Goal: Task Accomplishment & Management: Complete application form

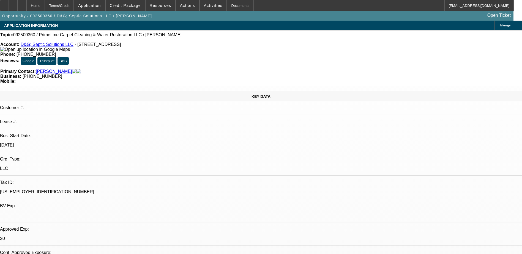
select select "0"
select select "2"
select select "0.1"
select select "4"
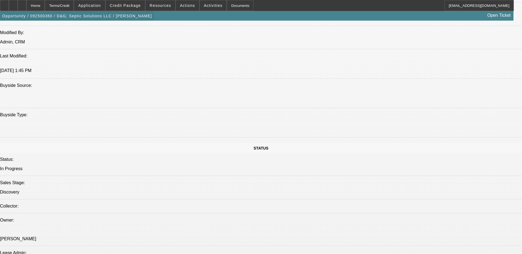
scroll to position [495, 0]
click at [26, 6] on div at bounding box center [22, 5] width 9 height 11
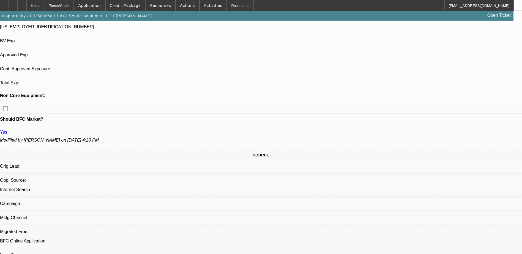
select select "0"
select select "2"
select select "0.1"
select select "4"
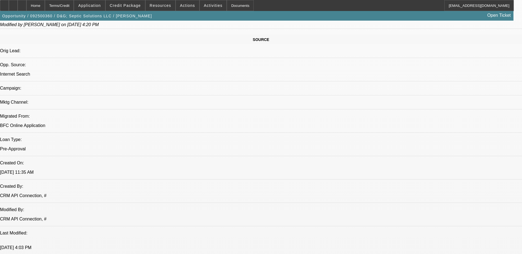
scroll to position [239, 0]
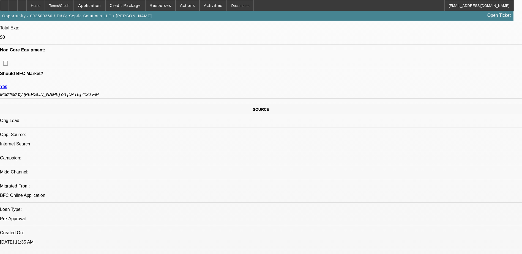
scroll to position [211, 0]
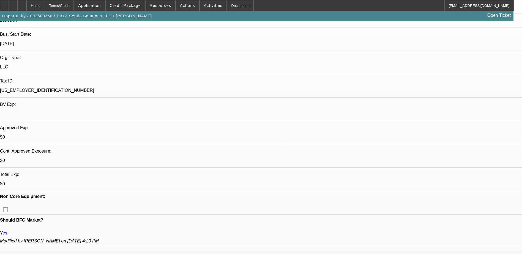
scroll to position [0, 0]
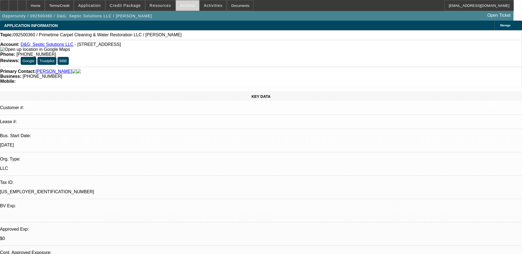
click at [187, 7] on span "Actions" at bounding box center [187, 5] width 15 height 4
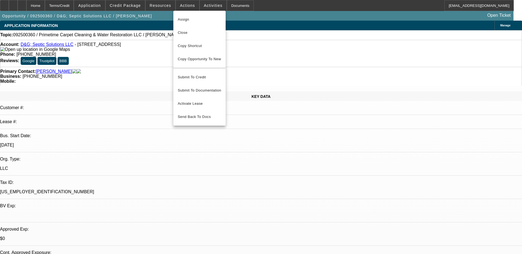
click at [206, 9] on div at bounding box center [261, 127] width 522 height 254
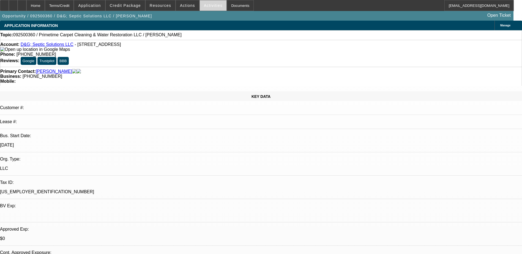
click at [206, 7] on span "Activities" at bounding box center [213, 5] width 19 height 4
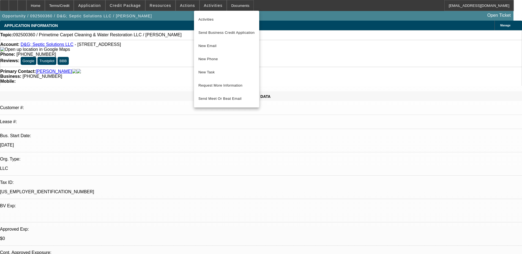
drag, startPoint x: 83, startPoint y: 6, endPoint x: 91, endPoint y: 6, distance: 7.4
click at [83, 6] on div at bounding box center [261, 127] width 522 height 254
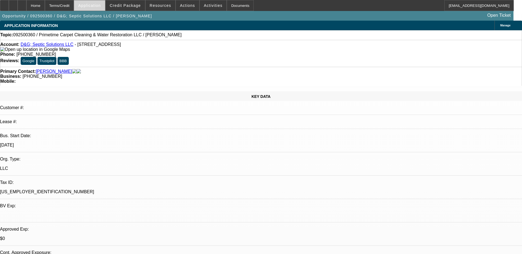
click at [96, 7] on span "Application" at bounding box center [89, 5] width 23 height 4
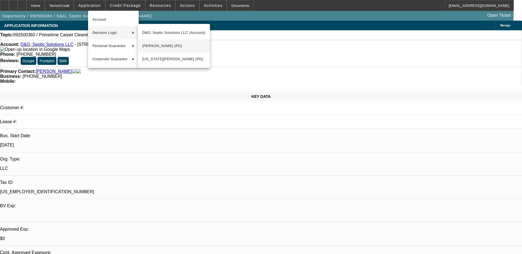
click at [183, 48] on span "David Kerr (PG)" at bounding box center [173, 46] width 63 height 7
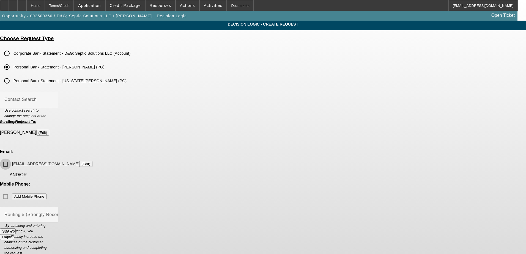
click at [11, 159] on input "primetimecarpetcleaning@gmail.com (Edit)" at bounding box center [5, 164] width 11 height 11
click at [16, 228] on button "Submit" at bounding box center [8, 231] width 16 height 6
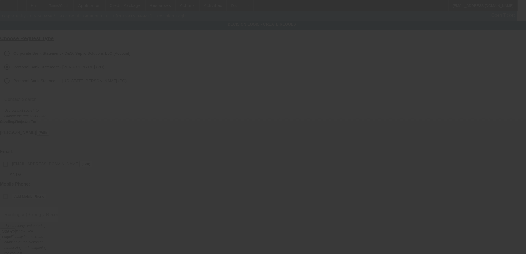
checkbox input "false"
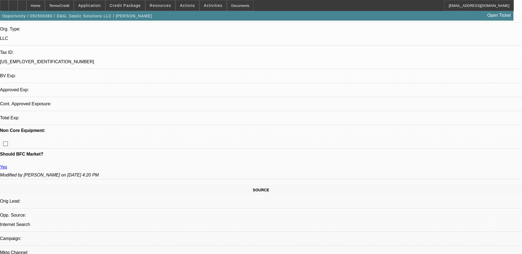
select select "0"
select select "2"
select select "0.1"
select select "4"
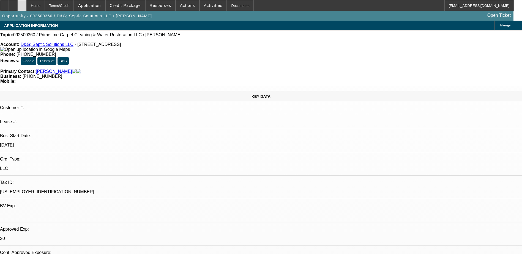
click at [26, 10] on div at bounding box center [22, 5] width 9 height 11
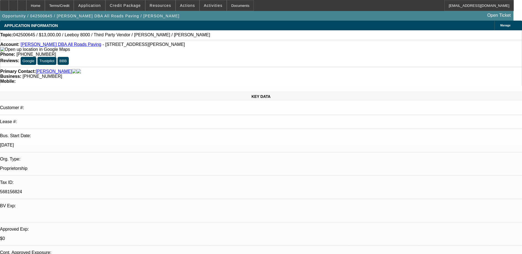
select select "0"
select select "3"
select select "0.1"
select select "5"
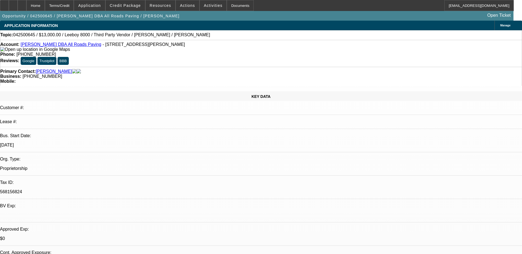
select select "0"
select select "3"
select select "0.1"
select select "5"
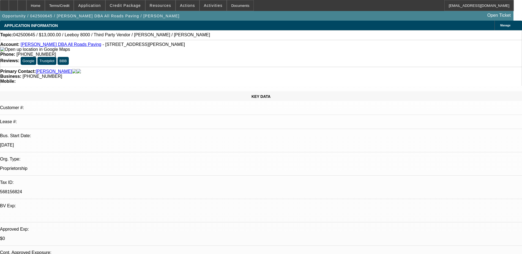
select select "0"
select select "3"
select select "0.1"
select select "5"
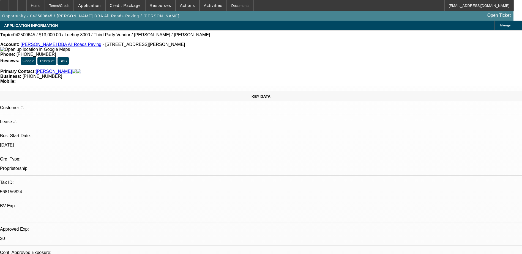
select select "0"
select select "3"
select select "0.1"
select select "5"
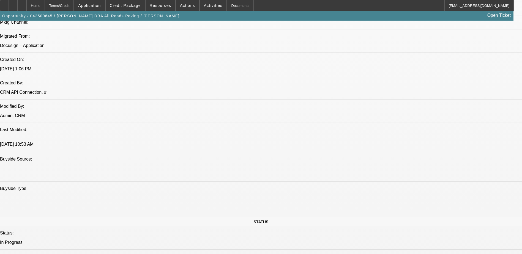
scroll to position [357, 0]
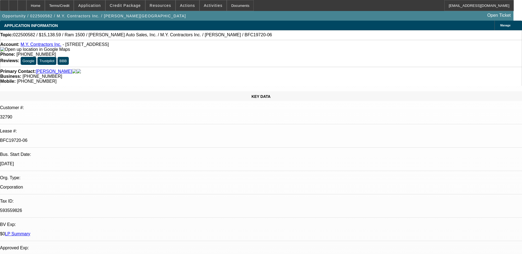
select select "0"
select select "3"
select select "0"
select select "6"
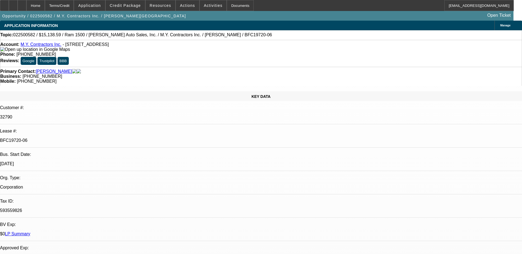
select select "0"
select select "6"
select select "0"
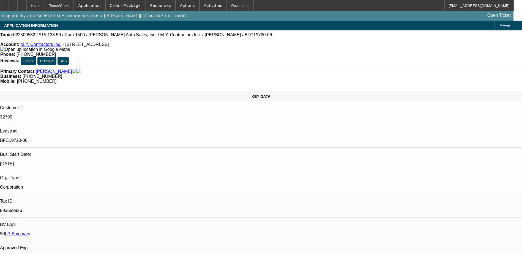
select select "0"
select select "6"
select select "0"
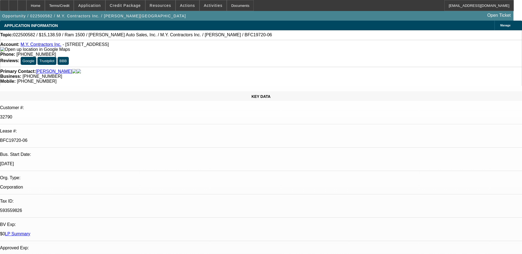
select select "0"
select select "6"
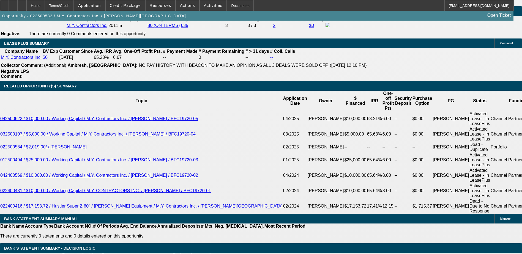
scroll to position [990, 0]
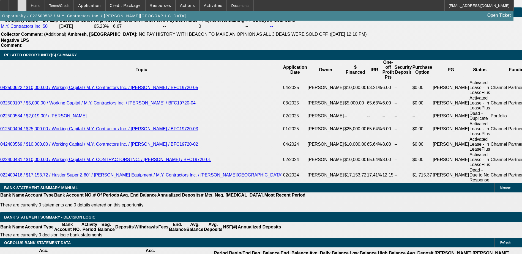
click at [26, 4] on div at bounding box center [22, 5] width 9 height 11
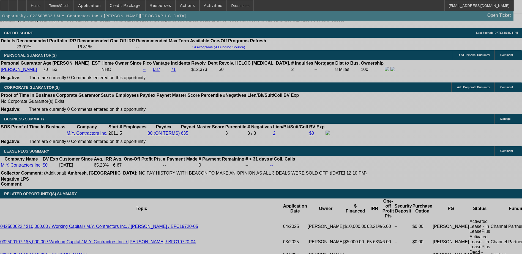
select select "0"
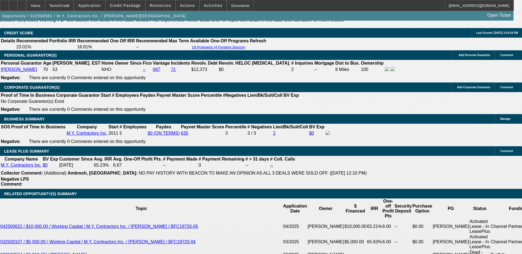
select select "0"
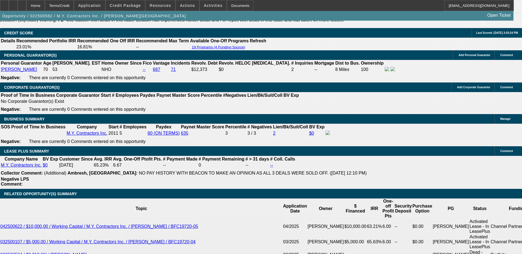
select select "0"
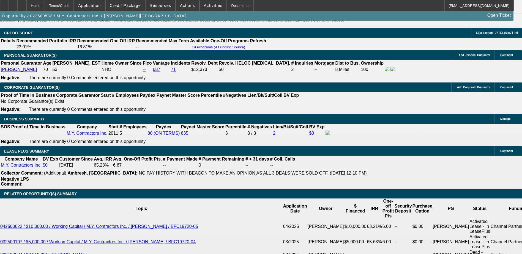
select select "0"
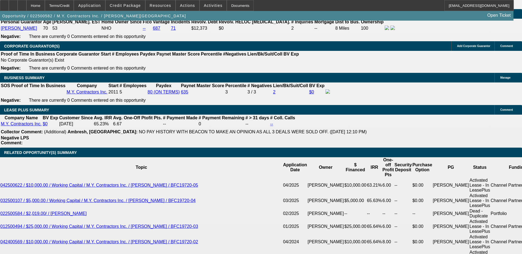
select select "1"
select select "3"
select select "6"
select select "1"
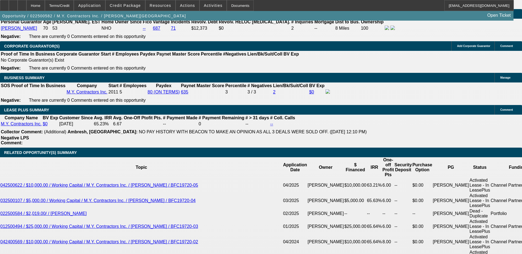
select select "6"
select select "1"
select select "6"
select select "1"
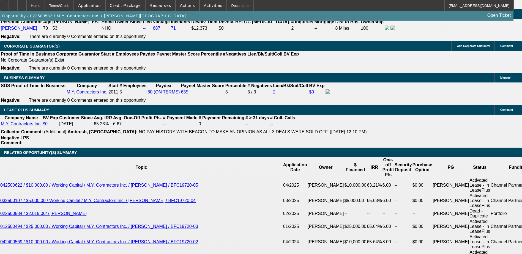
select select "1"
select select "6"
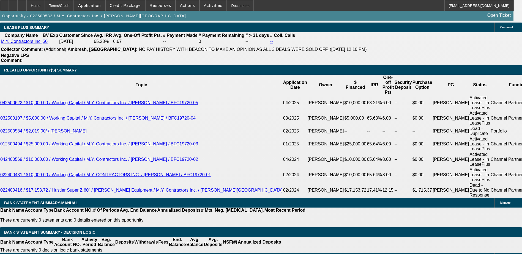
scroll to position [993, 0]
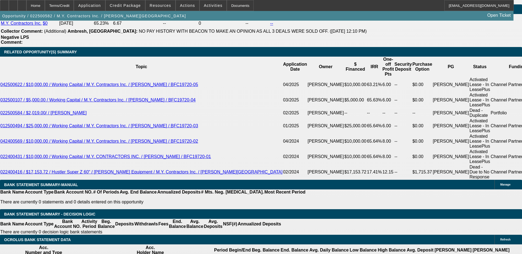
type input "UNKNOWN"
type input "2"
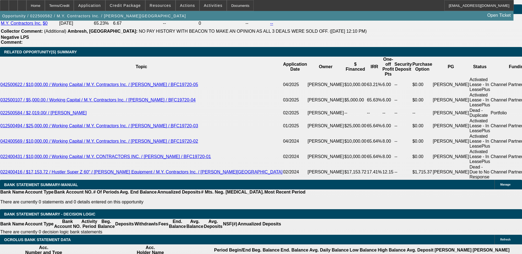
type input "7"
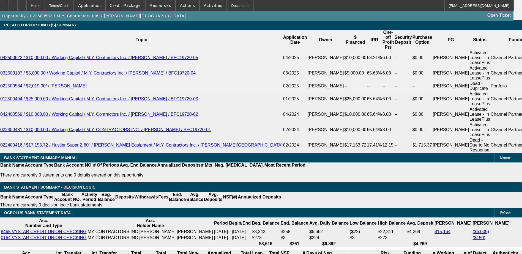
scroll to position [1020, 0]
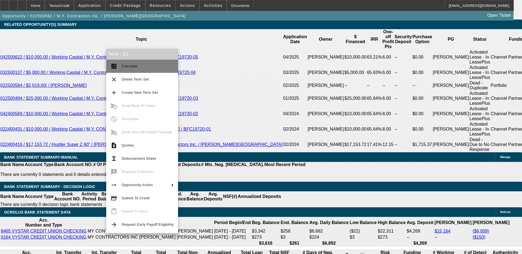
click at [133, 65] on span "Calculate" at bounding box center [130, 66] width 16 height 4
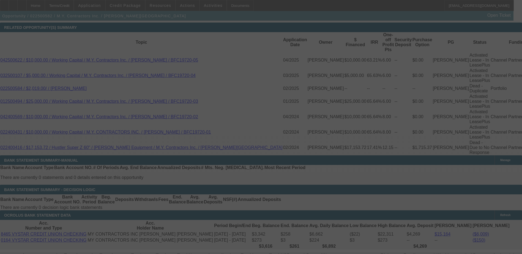
select select "0"
select select "3"
select select "0"
select select "6"
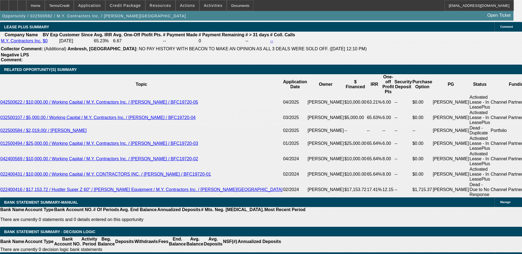
scroll to position [962, 0]
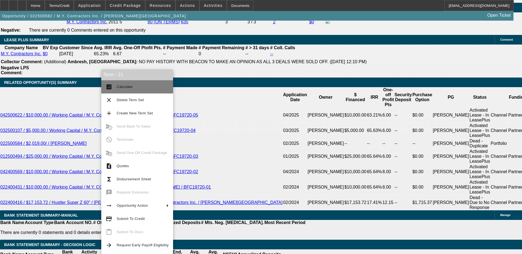
click at [119, 85] on span "Calculate" at bounding box center [125, 87] width 16 height 4
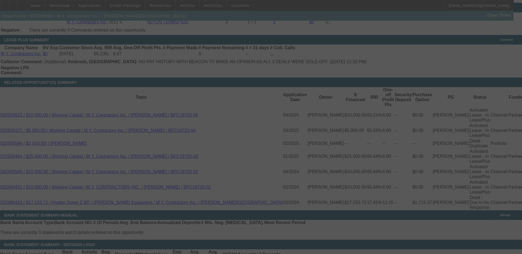
select select "0"
select select "3"
select select "0"
select select "6"
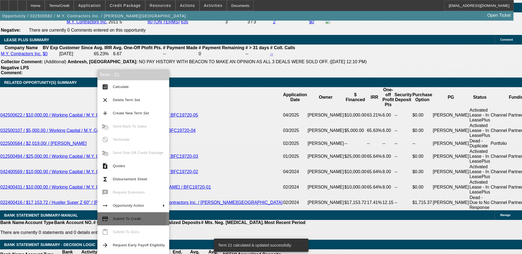
click at [127, 218] on span "Submit To Credit" at bounding box center [127, 219] width 28 height 4
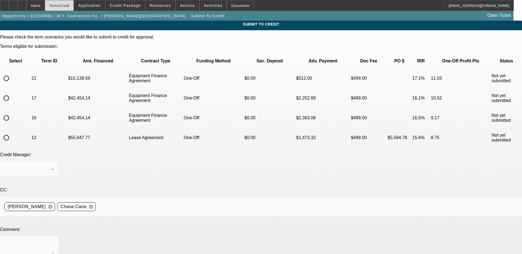
click at [69, 6] on div "Terms/Credit" at bounding box center [59, 5] width 29 height 11
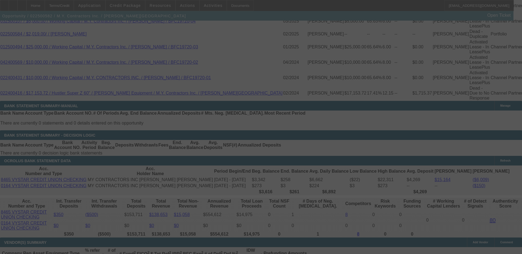
scroll to position [998, 0]
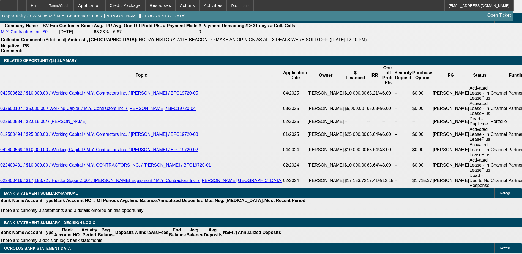
select select "0"
select select "3"
select select "0"
select select "6"
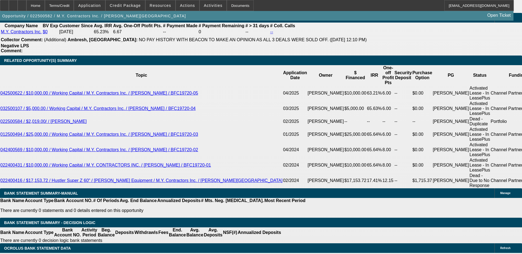
select select "0"
select select "6"
select select "0"
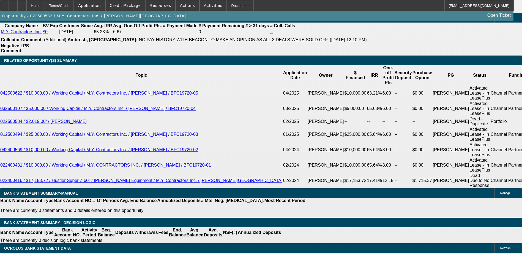
select select "0"
select select "6"
select select "0"
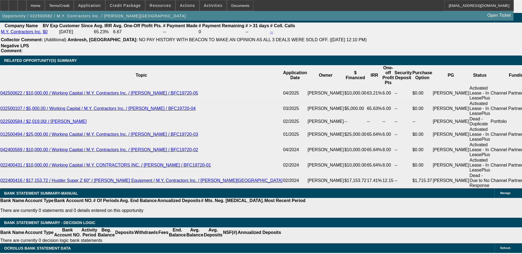
select select "0"
select select "6"
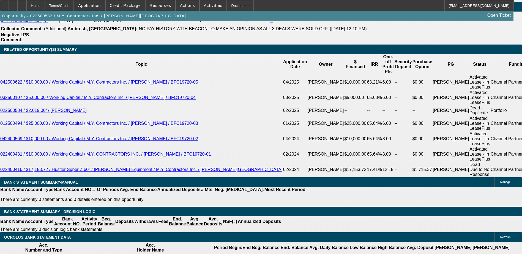
scroll to position [993, 0]
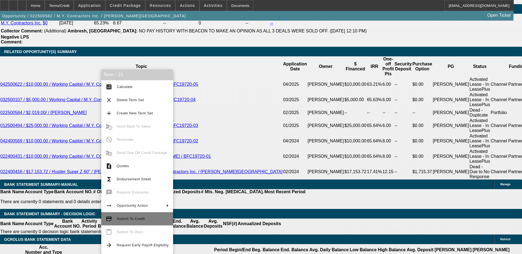
click at [144, 216] on span "Submit To Credit" at bounding box center [143, 219] width 52 height 7
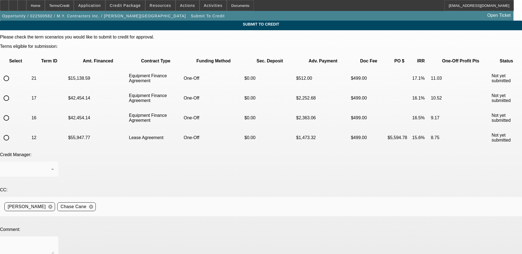
click at [12, 73] on input "radio" at bounding box center [6, 78] width 11 height 11
radio input "true"
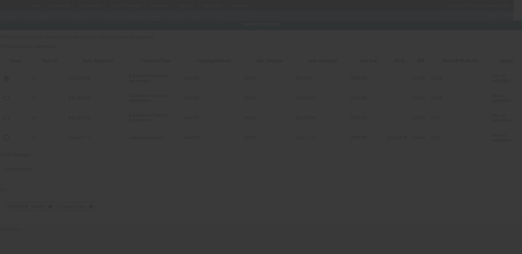
click at [54, 241] on textarea at bounding box center [28, 247] width 49 height 13
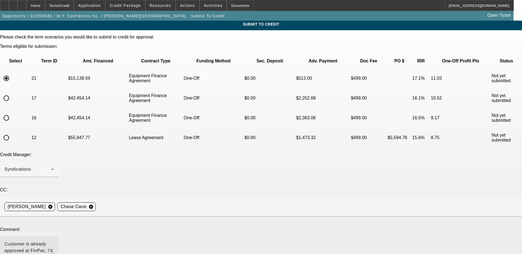
type textarea "Customer is already approved at FinPac, I'd like to see if they would consider …"
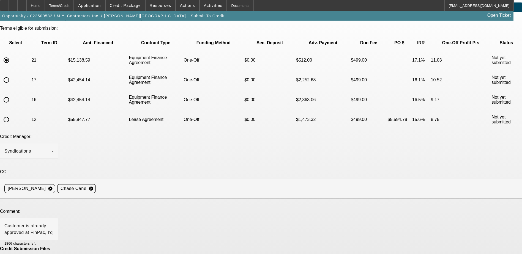
scroll to position [33, 0]
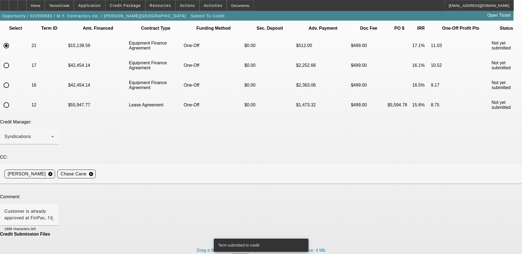
scroll to position [0, 0]
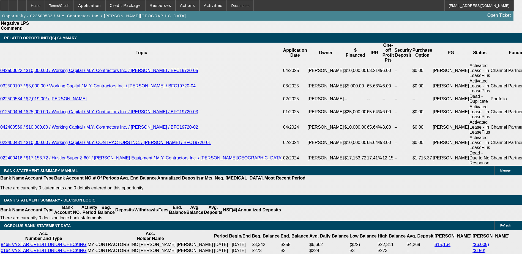
select select "0"
select select "3"
select select "0"
select select "6"
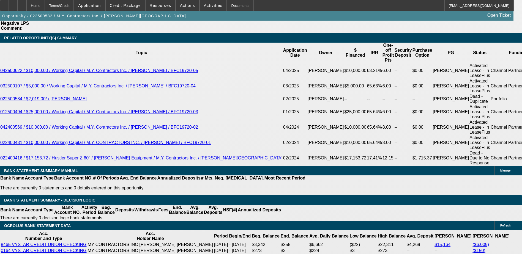
select select "0"
select select "6"
select select "0"
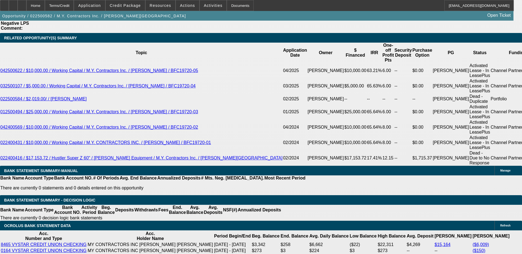
select select "0"
select select "6"
select select "0"
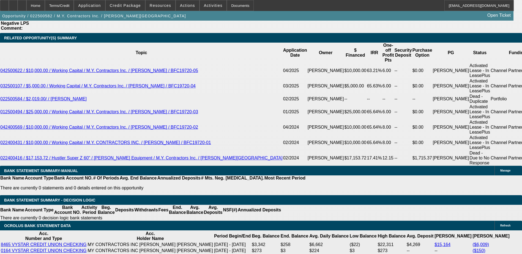
select select "0"
select select "6"
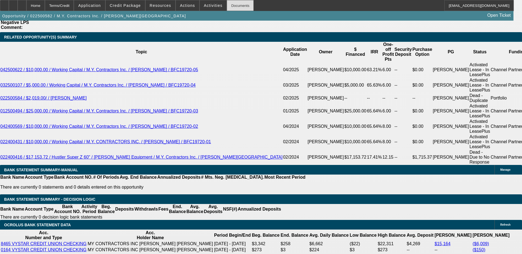
scroll to position [1017, 0]
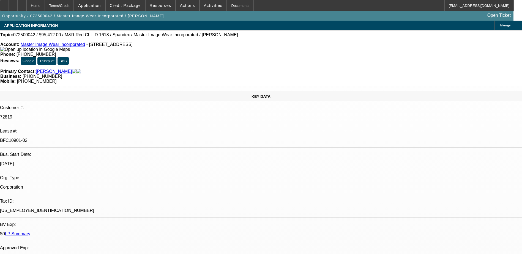
select select "0"
select select "0.1"
select select "4"
select select "0"
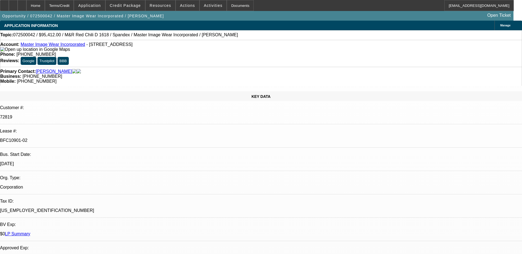
select select "0"
select select "0.1"
select select "4"
select select "0"
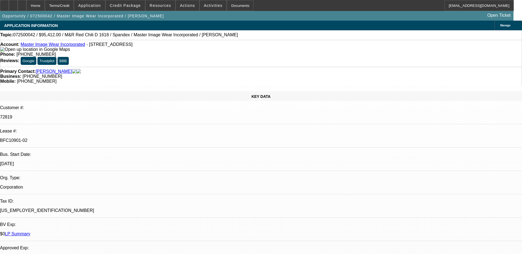
select select "3"
select select "0.1"
select select "4"
select select "0"
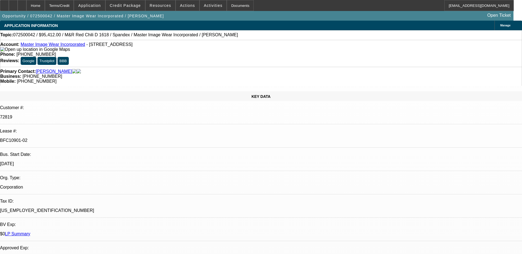
select select "3"
select select "0.1"
select select "4"
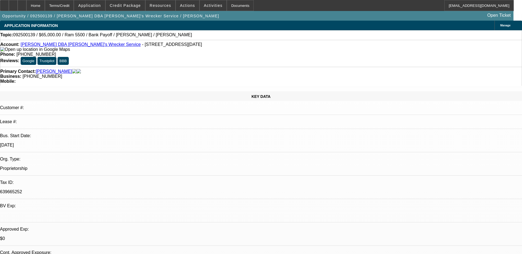
select select "0"
select select "6"
select select "0"
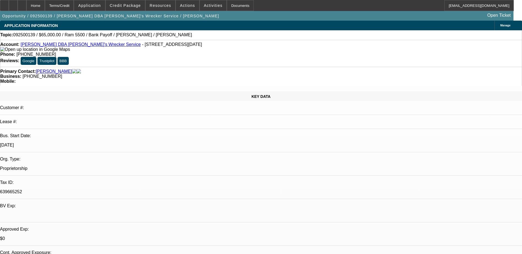
select select "0"
select select "6"
select select "0"
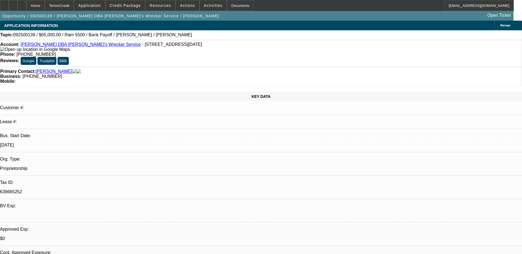
select select "0"
select select "6"
select select "0"
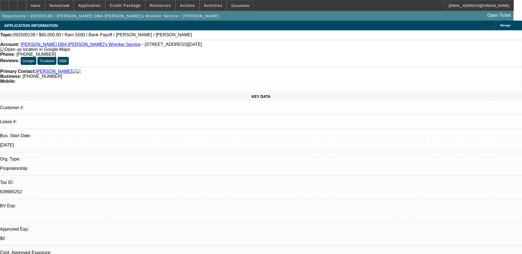
select select "6"
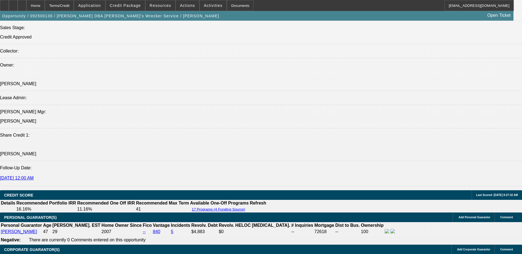
scroll to position [645, 0]
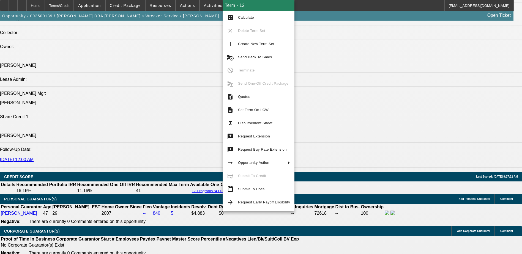
drag, startPoint x: 210, startPoint y: 88, endPoint x: 214, endPoint y: 91, distance: 4.7
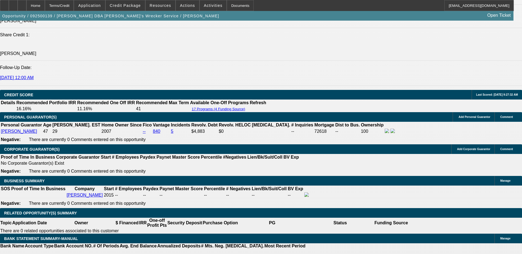
scroll to position [700, 0]
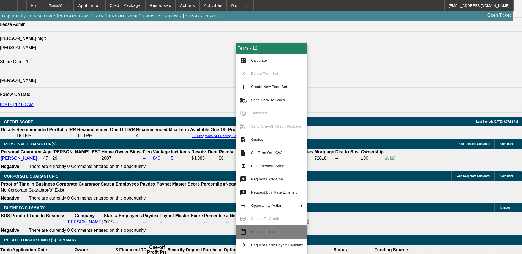
click at [262, 237] on button "content_paste Submit To Docs" at bounding box center [271, 231] width 72 height 13
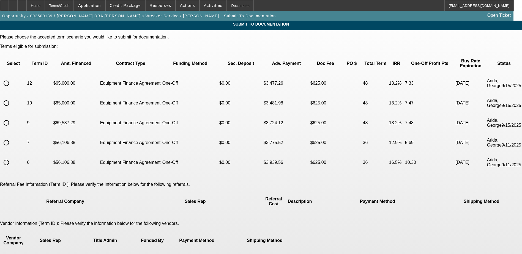
click at [12, 78] on input "radio" at bounding box center [6, 83] width 11 height 11
radio input "true"
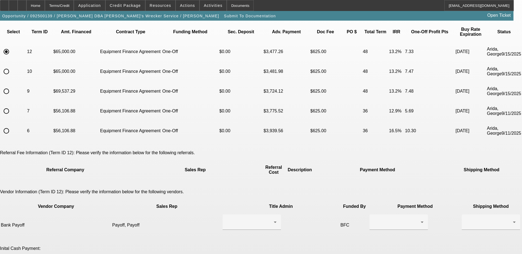
scroll to position [110, 0]
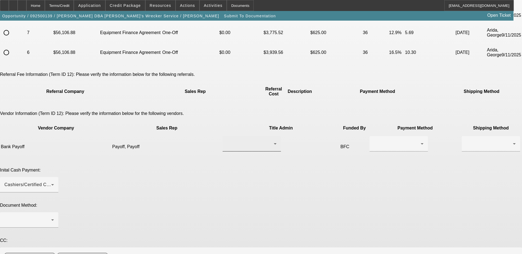
click at [254, 141] on div at bounding box center [250, 144] width 47 height 7
click at [253, 123] on mat-option "Payoff, Payoff" at bounding box center [236, 121] width 66 height 13
click at [257, 141] on div "Payoff, Payoff" at bounding box center [250, 144] width 47 height 7
click at [258, 123] on mat-option "Payoff, Payoff" at bounding box center [236, 121] width 66 height 13
click at [374, 141] on div at bounding box center [397, 144] width 47 height 7
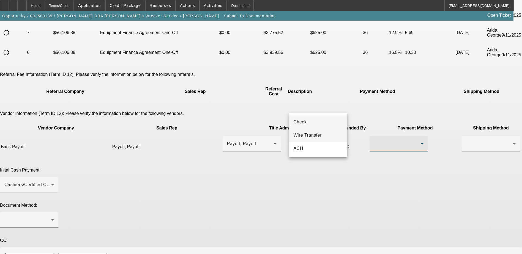
click at [312, 132] on span "Wire Transfer" at bounding box center [307, 135] width 28 height 7
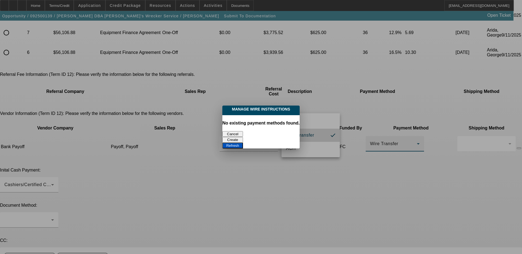
scroll to position [0, 0]
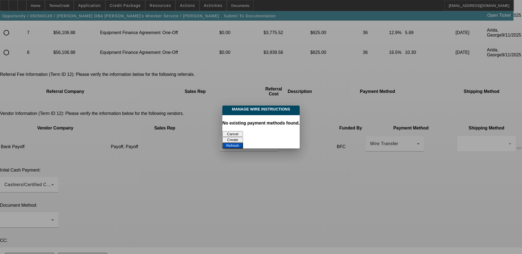
click at [243, 137] on button "Create" at bounding box center [232, 140] width 21 height 6
click at [243, 143] on button "Refresh" at bounding box center [232, 146] width 21 height 6
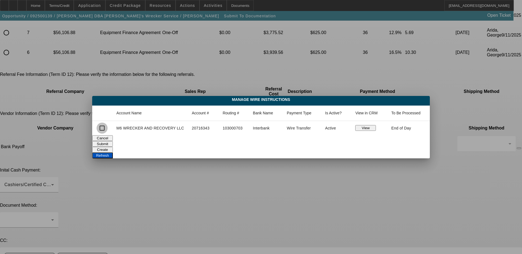
click at [106, 129] on input "checkbox" at bounding box center [102, 128] width 11 height 11
checkbox input "true"
click at [113, 143] on button "Submit" at bounding box center [102, 144] width 21 height 6
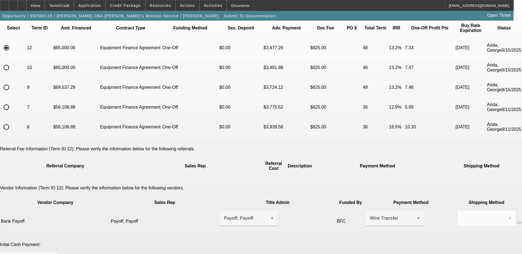
scroll to position [137, 0]
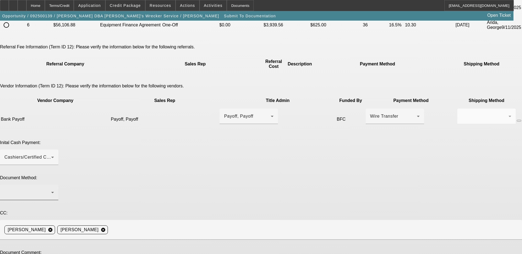
click at [51, 189] on div at bounding box center [27, 192] width 47 height 7
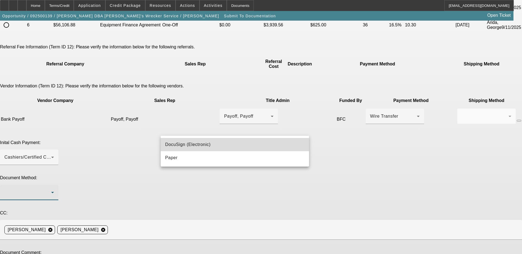
click at [231, 144] on mat-option "DocuSign (Electronic)" at bounding box center [235, 144] width 148 height 13
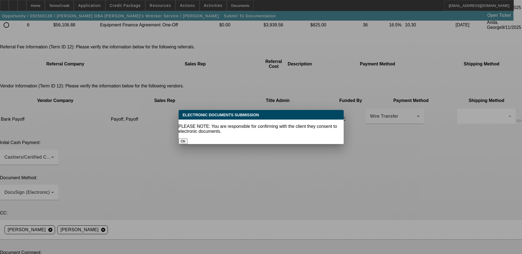
click at [188, 138] on button "Ok" at bounding box center [182, 141] width 9 height 6
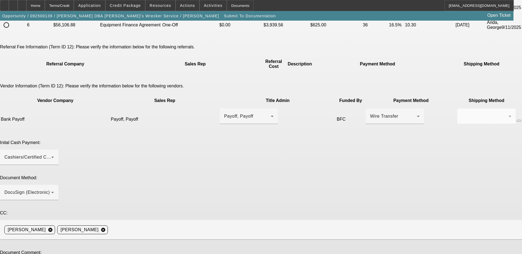
click at [334, 175] on div "Document Method: DocuSign (Electronic)" at bounding box center [261, 190] width 522 height 31
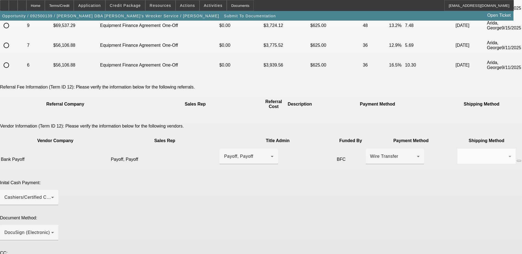
scroll to position [110, 0]
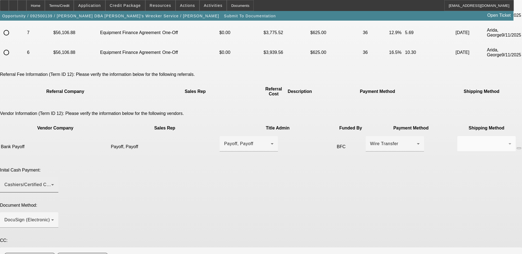
click at [51, 181] on div "Cashiers/Certified Check" at bounding box center [27, 184] width 47 height 7
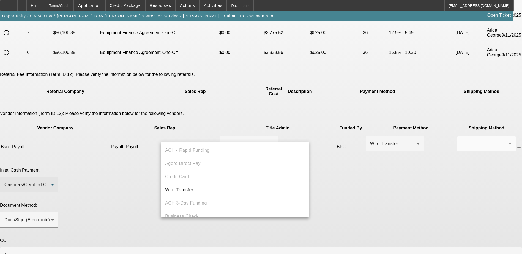
scroll to position [19, 0]
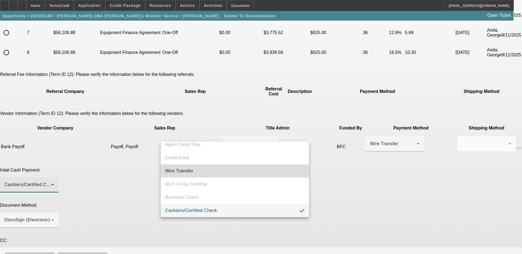
click at [266, 169] on mat-option "Wire Transfer" at bounding box center [235, 170] width 148 height 13
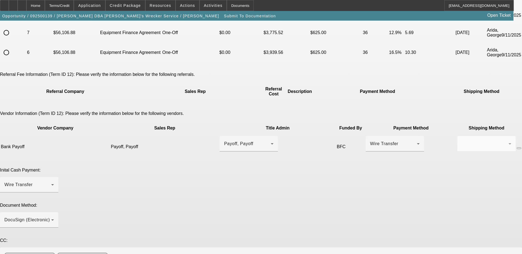
click at [338, 168] on div "Inital Cash Payment: Wire Transfer" at bounding box center [261, 183] width 522 height 31
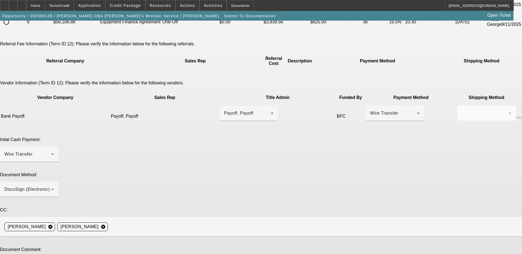
scroll to position [141, 0]
click at [45, 7] on div "Home" at bounding box center [35, 5] width 18 height 11
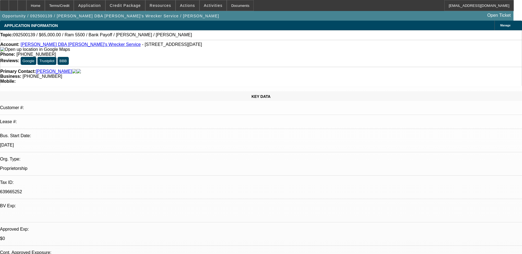
select select "0"
select select "6"
select select "0"
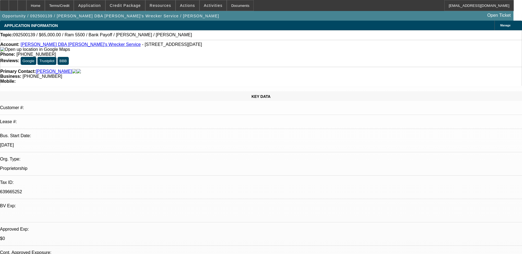
select select "0"
select select "6"
select select "0"
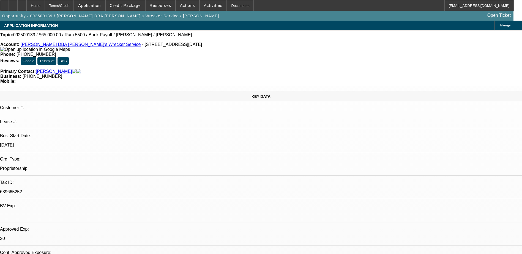
select select "0"
select select "6"
select select "0"
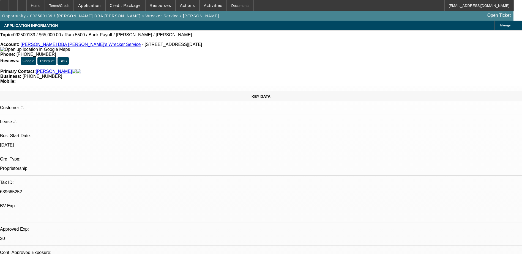
select select "6"
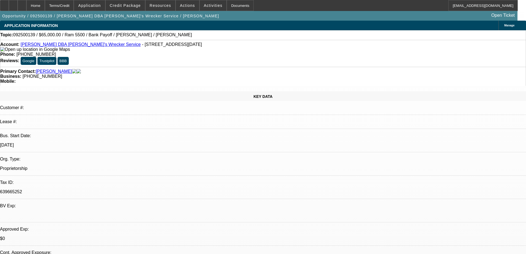
select select "0"
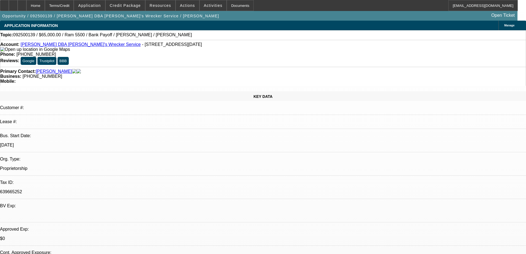
select select "0"
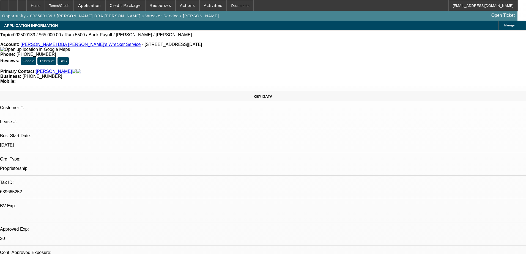
select select "0"
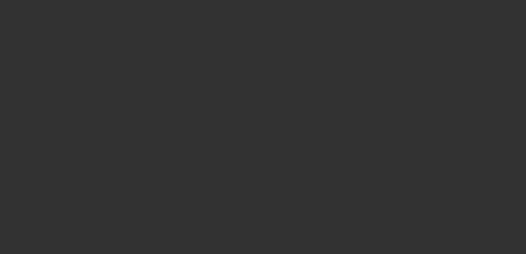
select select "1"
select select "6"
select select "1"
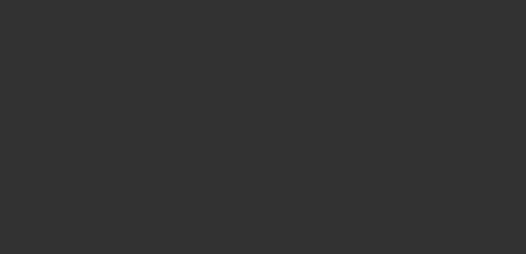
select select "6"
select select "1"
select select "6"
select select "1"
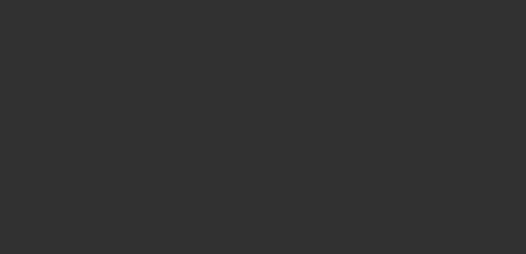
select select "1"
select select "6"
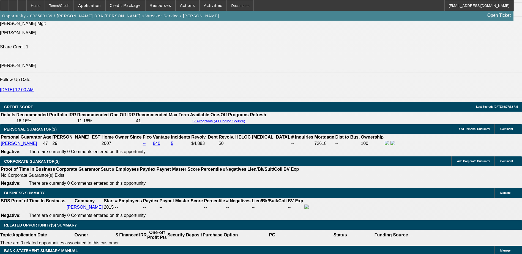
scroll to position [687, 0]
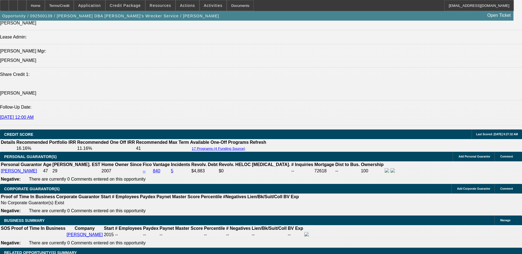
select select "0"
select select "6"
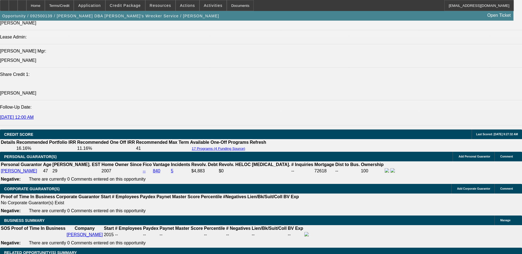
select select "0"
select select "6"
select select "0"
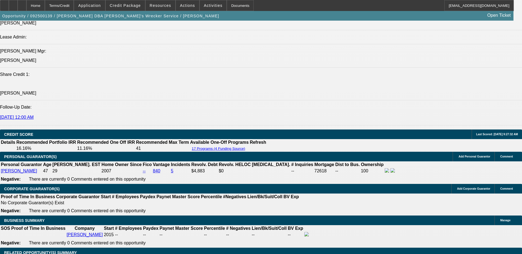
select select "0"
select select "6"
select select "0"
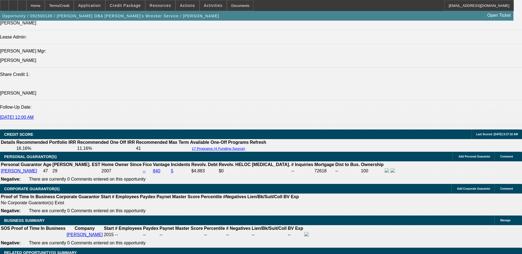
select select "0"
select select "6"
select select "0"
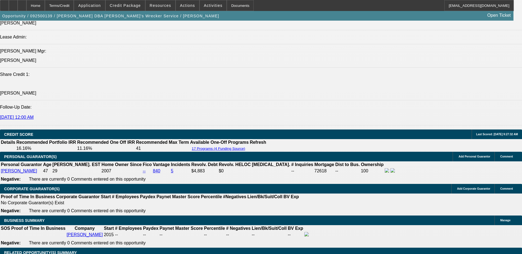
select select "0"
select select "6"
select select "0"
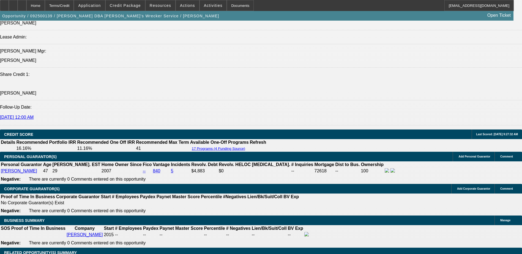
select select "6"
select select "0"
select select "6"
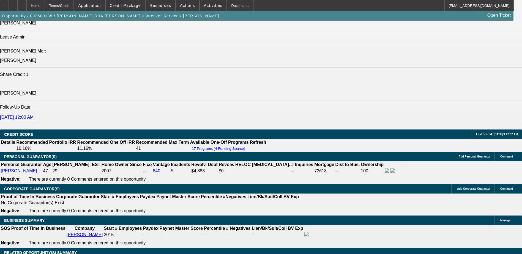
select select "0"
select select "6"
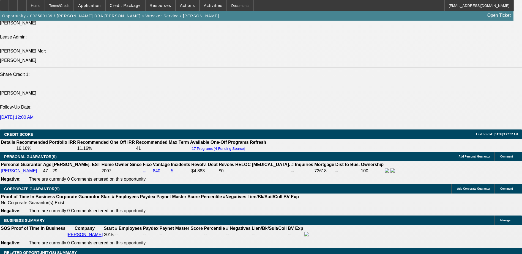
select select "0"
select select "6"
select select "0"
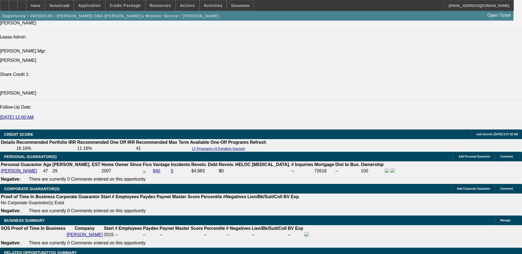
select select "0"
select select "6"
select select "0"
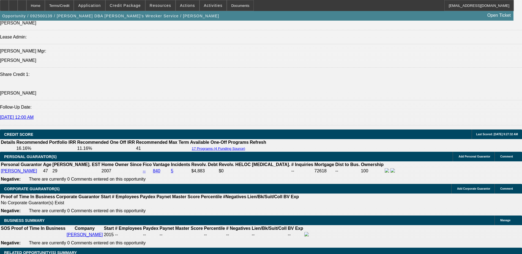
select select "0"
select select "6"
select select "0"
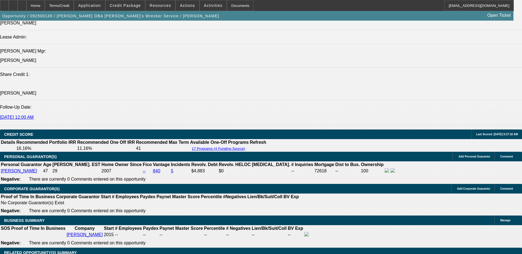
select select "6"
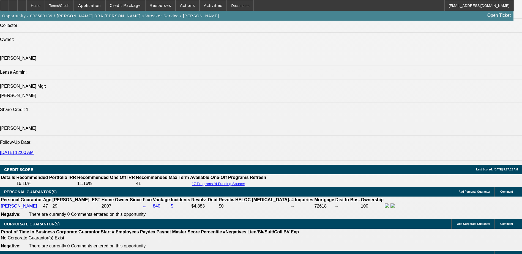
scroll to position [632, 0]
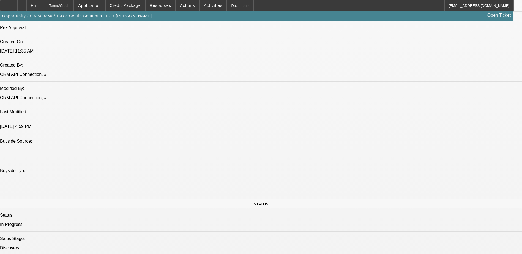
select select "0"
select select "2"
select select "0.1"
select select "4"
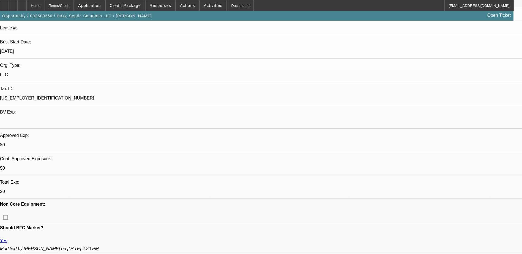
scroll to position [18, 0]
